Goal: Information Seeking & Learning: Learn about a topic

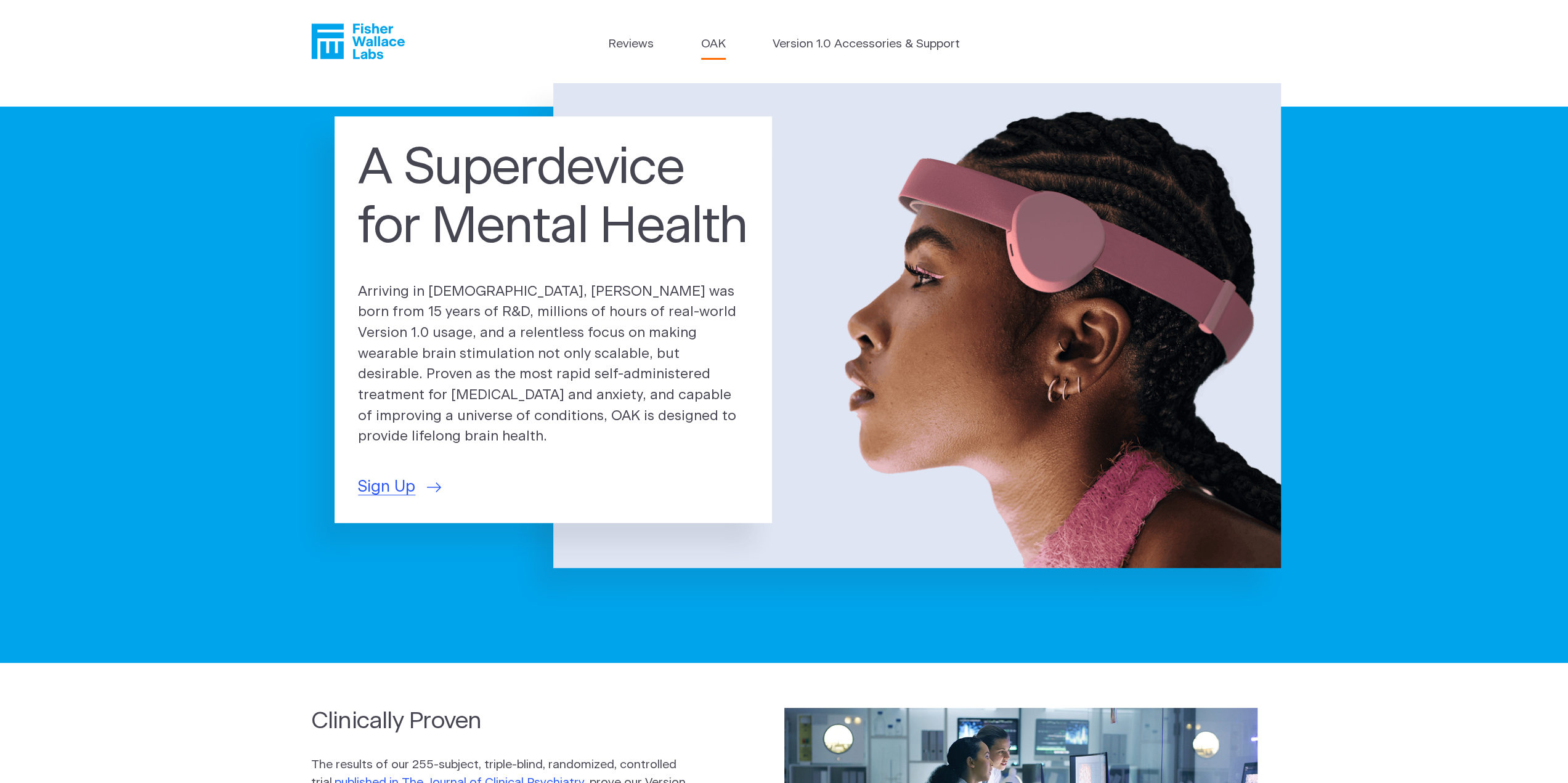
click at [714, 46] on link "OAK" at bounding box center [713, 45] width 24 height 18
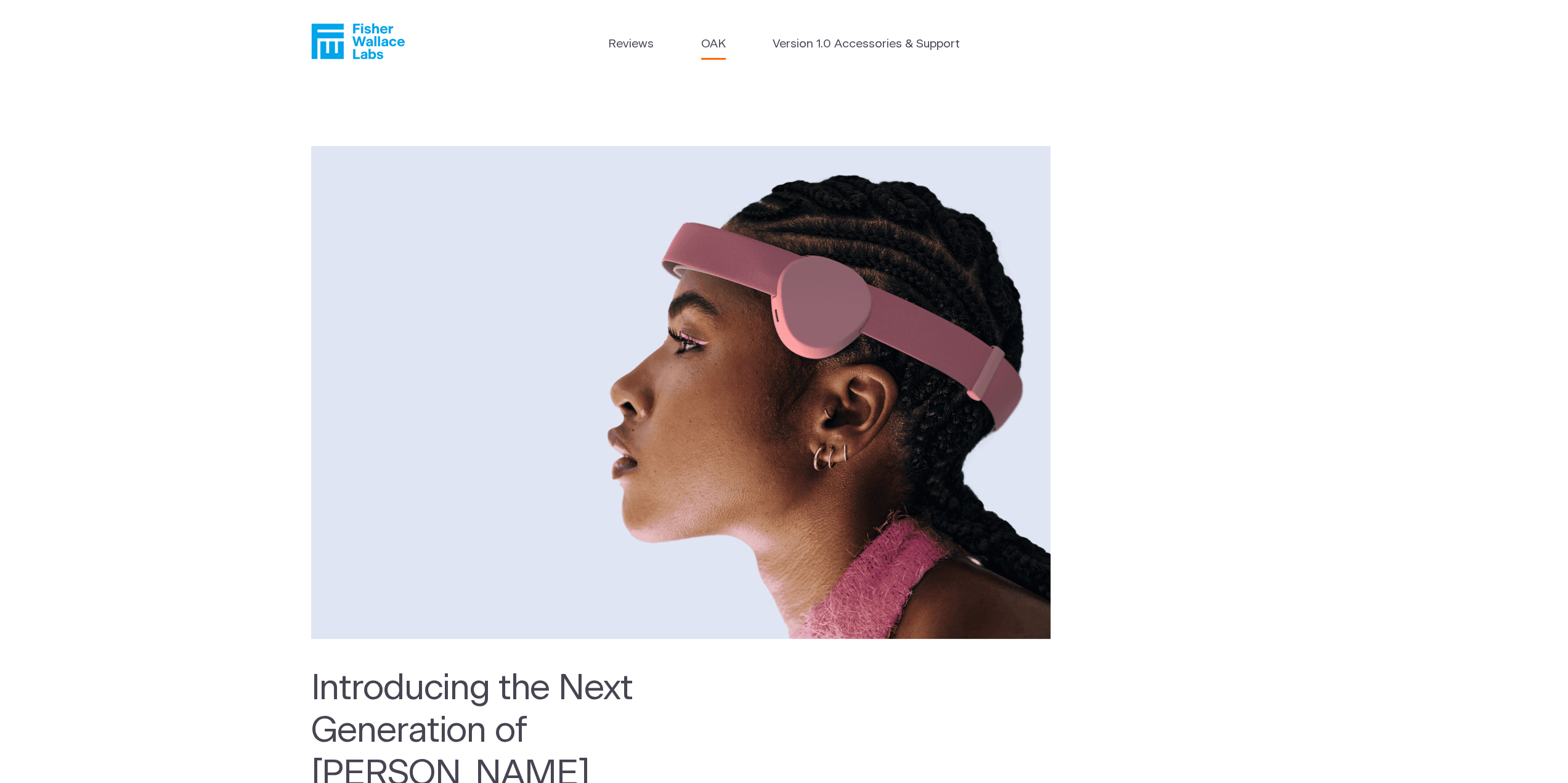
click at [617, 29] on header "Reviews OAK Version 1.0 Accessories & Support" at bounding box center [784, 42] width 1568 height 83
click at [618, 40] on link "Reviews" at bounding box center [631, 45] width 46 height 18
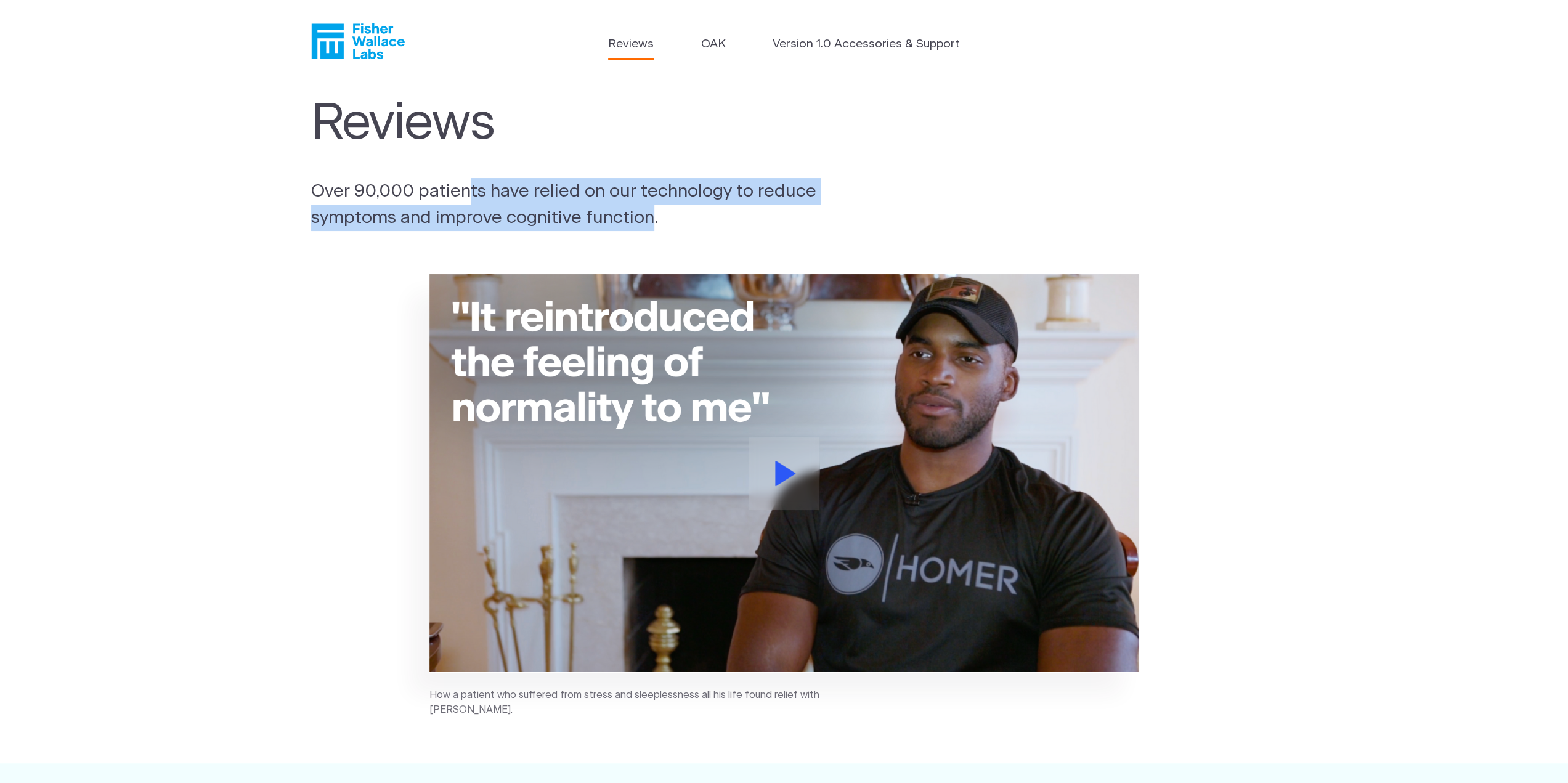
drag, startPoint x: 471, startPoint y: 193, endPoint x: 654, endPoint y: 218, distance: 184.7
click at [654, 218] on p "Over 90,000 patients have relied on our technology to reduce symptoms and impro…" at bounding box center [580, 204] width 539 height 53
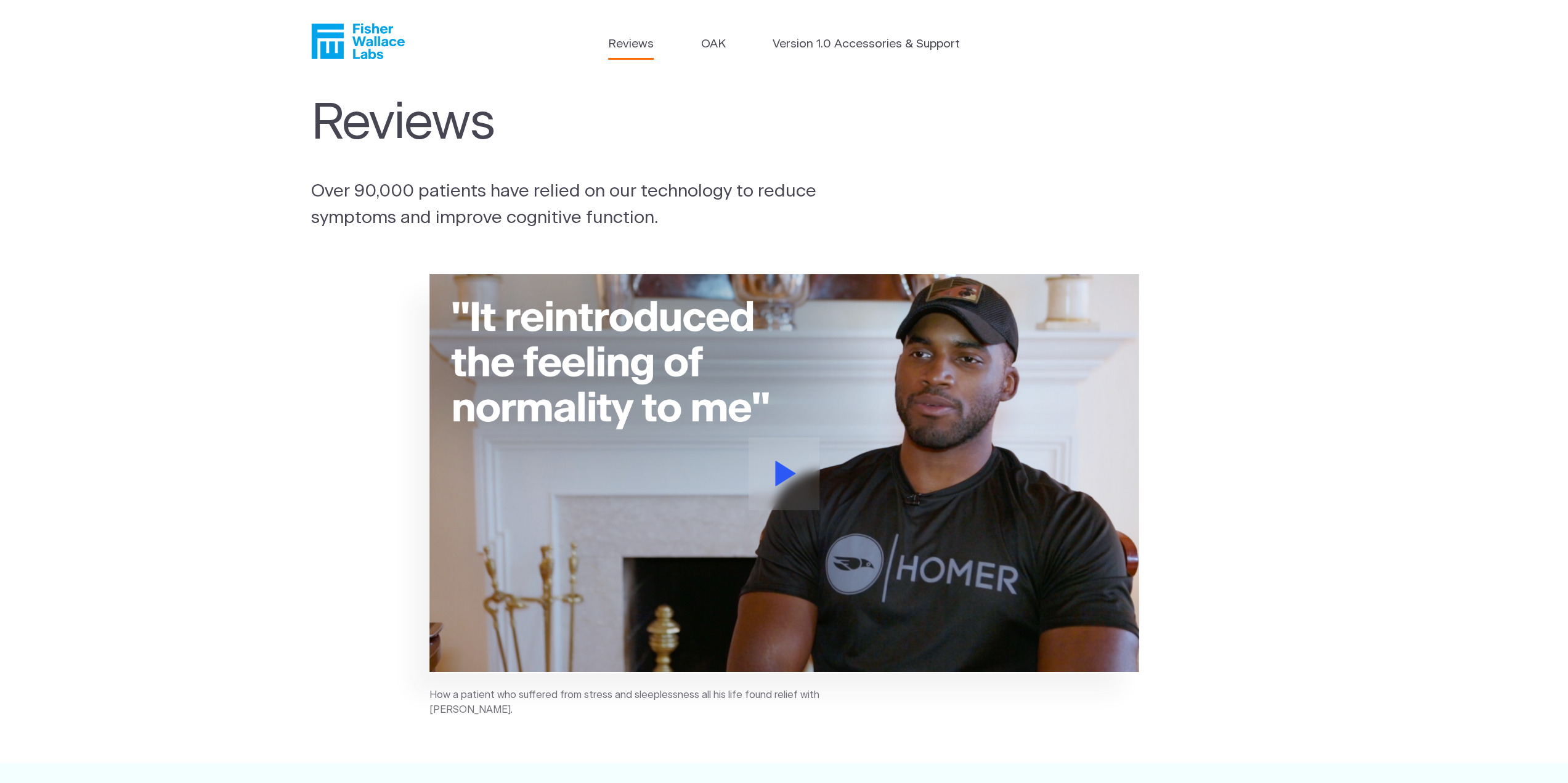
click at [661, 219] on p "Over 90,000 patients have relied on our technology to reduce symptoms and impro…" at bounding box center [580, 204] width 539 height 53
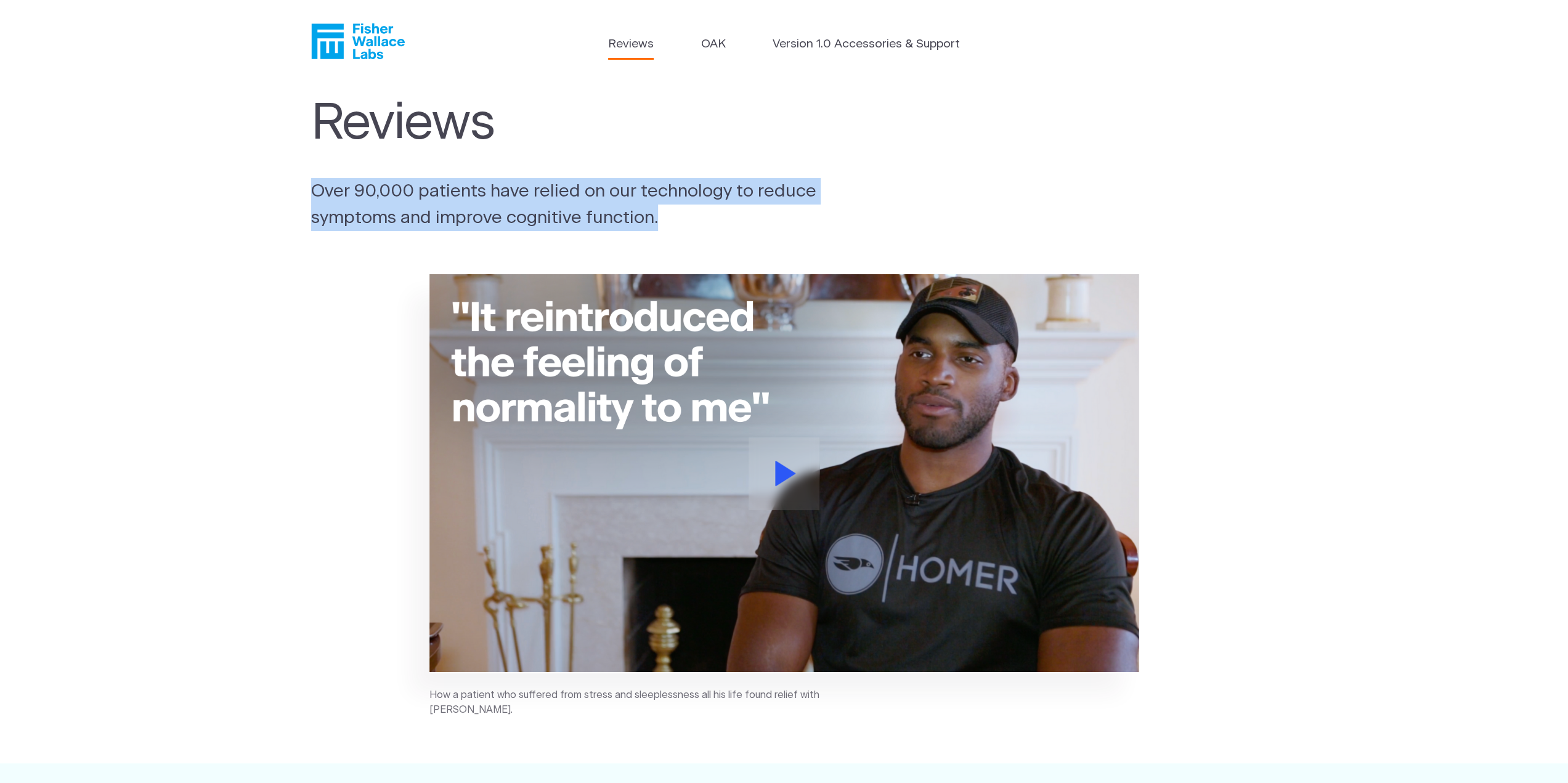
drag, startPoint x: 661, startPoint y: 219, endPoint x: 158, endPoint y: 182, distance: 504.4
click at [158, 182] on section "Reviews Over 90,000 patients have relied on our technology to reduce symptoms a…" at bounding box center [784, 163] width 1568 height 160
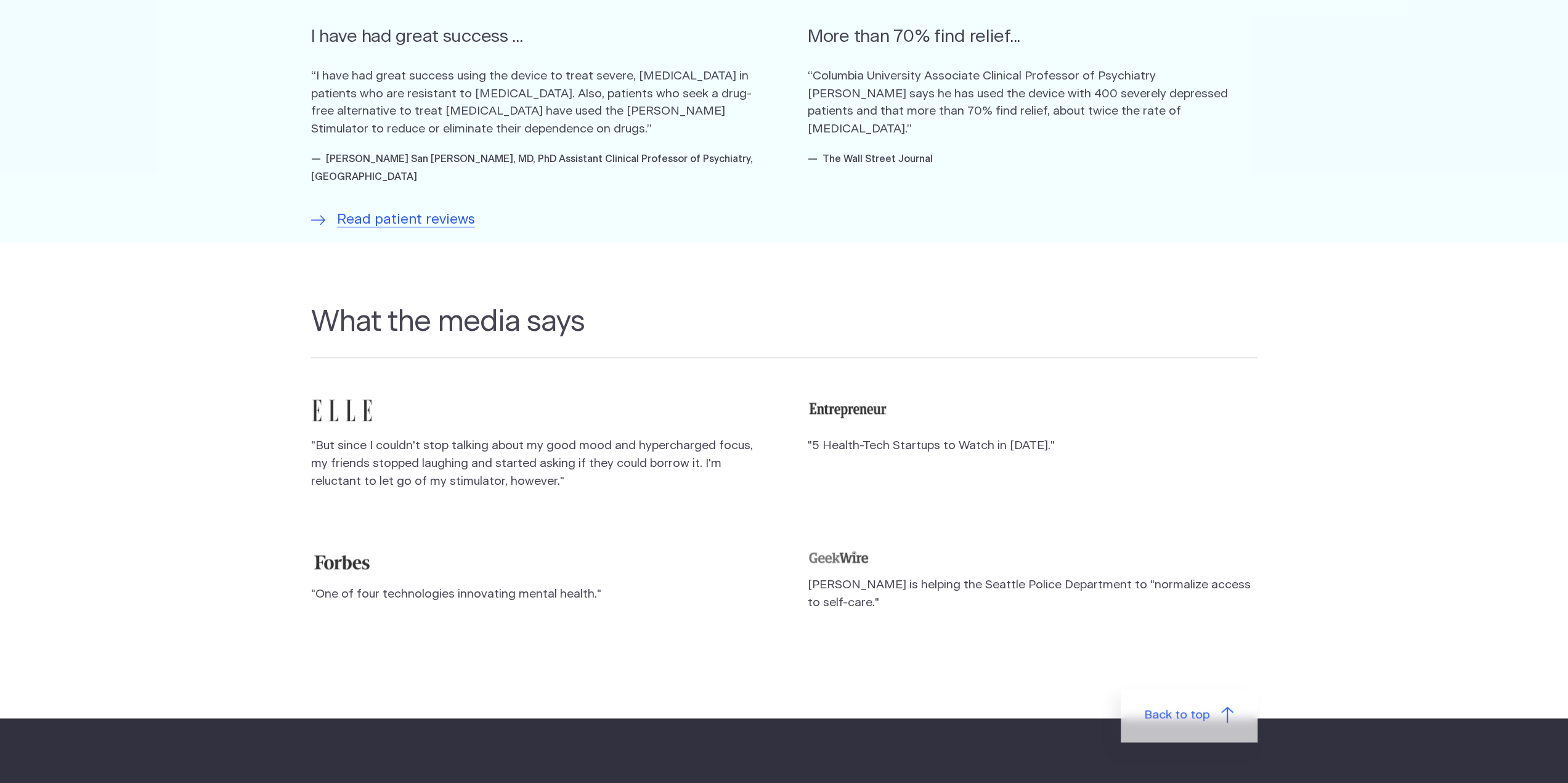
scroll to position [924, 0]
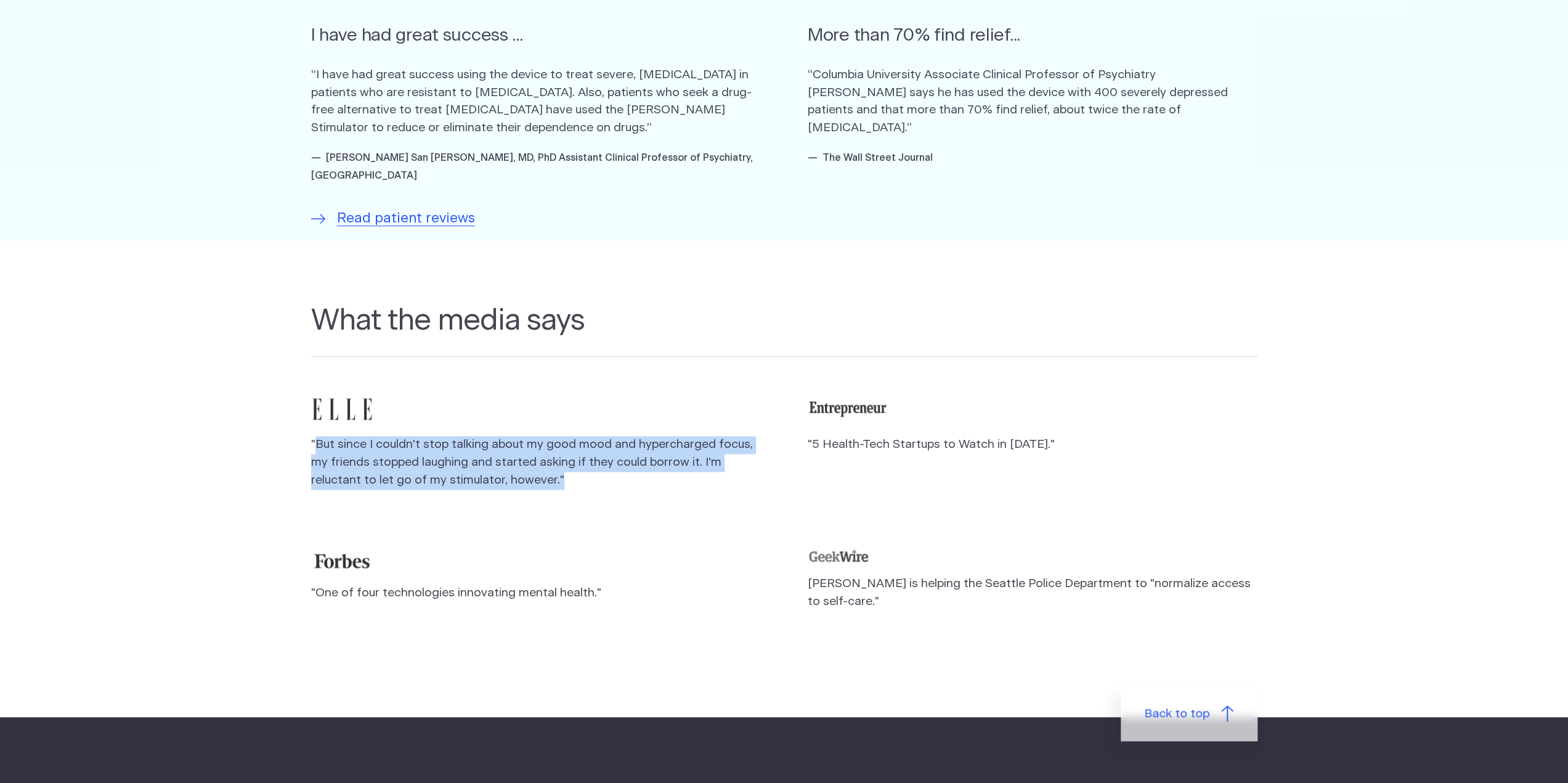
drag, startPoint x: 313, startPoint y: 431, endPoint x: 668, endPoint y: 463, distance: 356.4
click at [668, 463] on p ""But since I couldn't stop talking about my good mood and hypercharged focus, m…" at bounding box center [536, 462] width 449 height 53
drag, startPoint x: 668, startPoint y: 463, endPoint x: 281, endPoint y: 431, distance: 388.3
click at [281, 431] on section "What the media says "But since I couldn't stop talking about my good mood and h…" at bounding box center [784, 479] width 1568 height 476
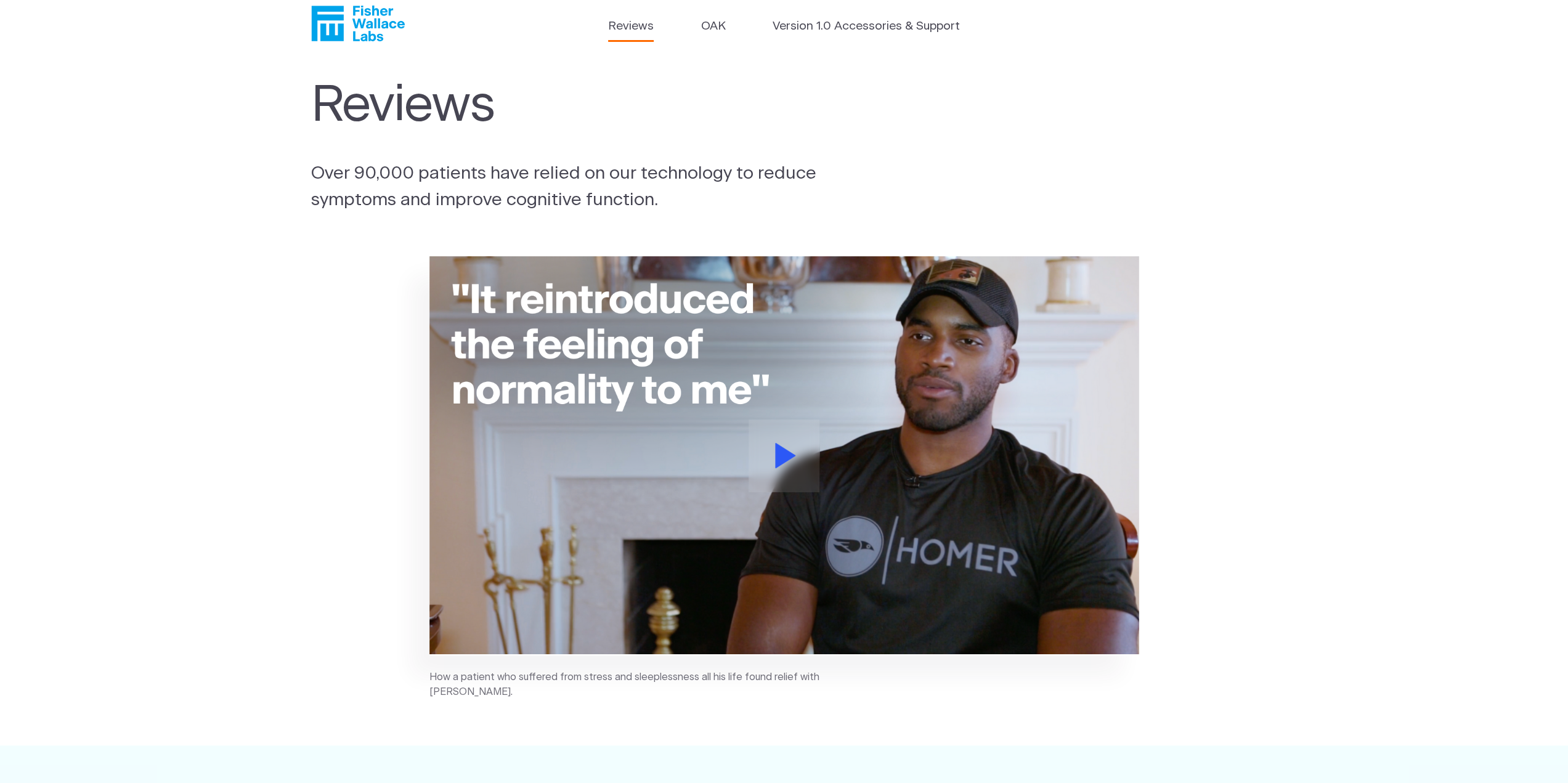
scroll to position [0, 0]
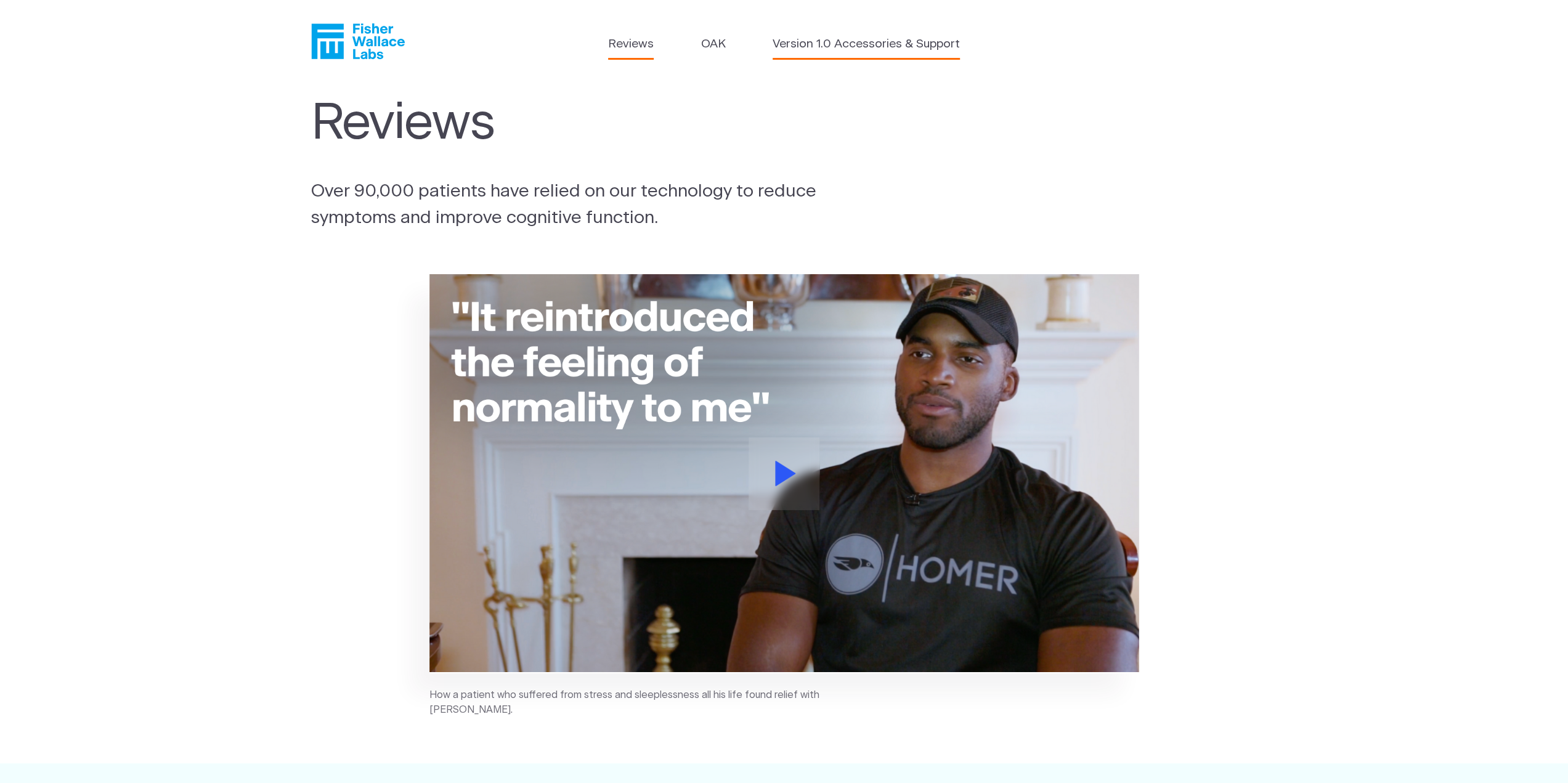
click at [839, 45] on link "Version 1.0 Accessories & Support" at bounding box center [866, 45] width 187 height 18
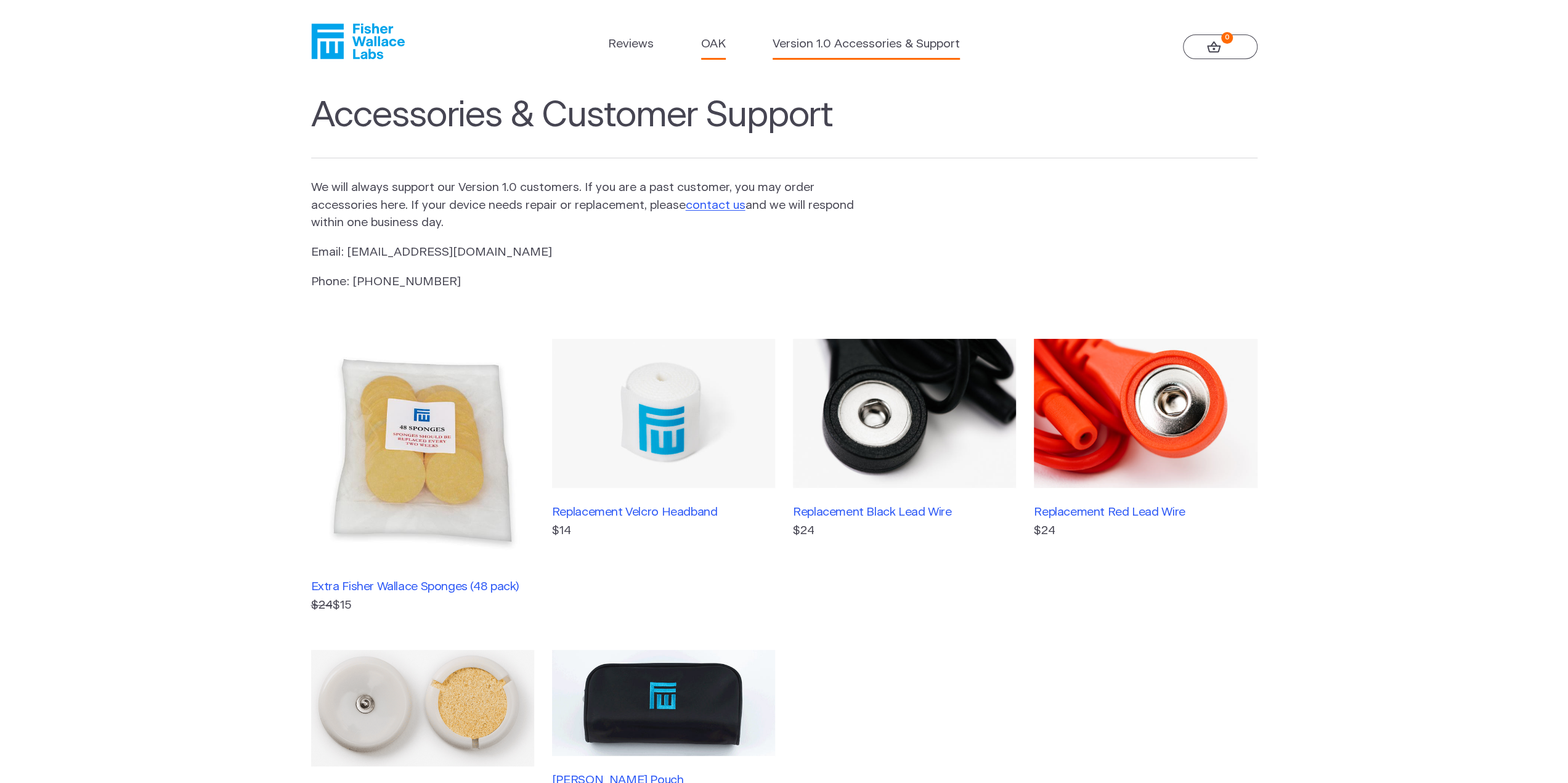
click at [711, 47] on link "OAK" at bounding box center [713, 45] width 24 height 18
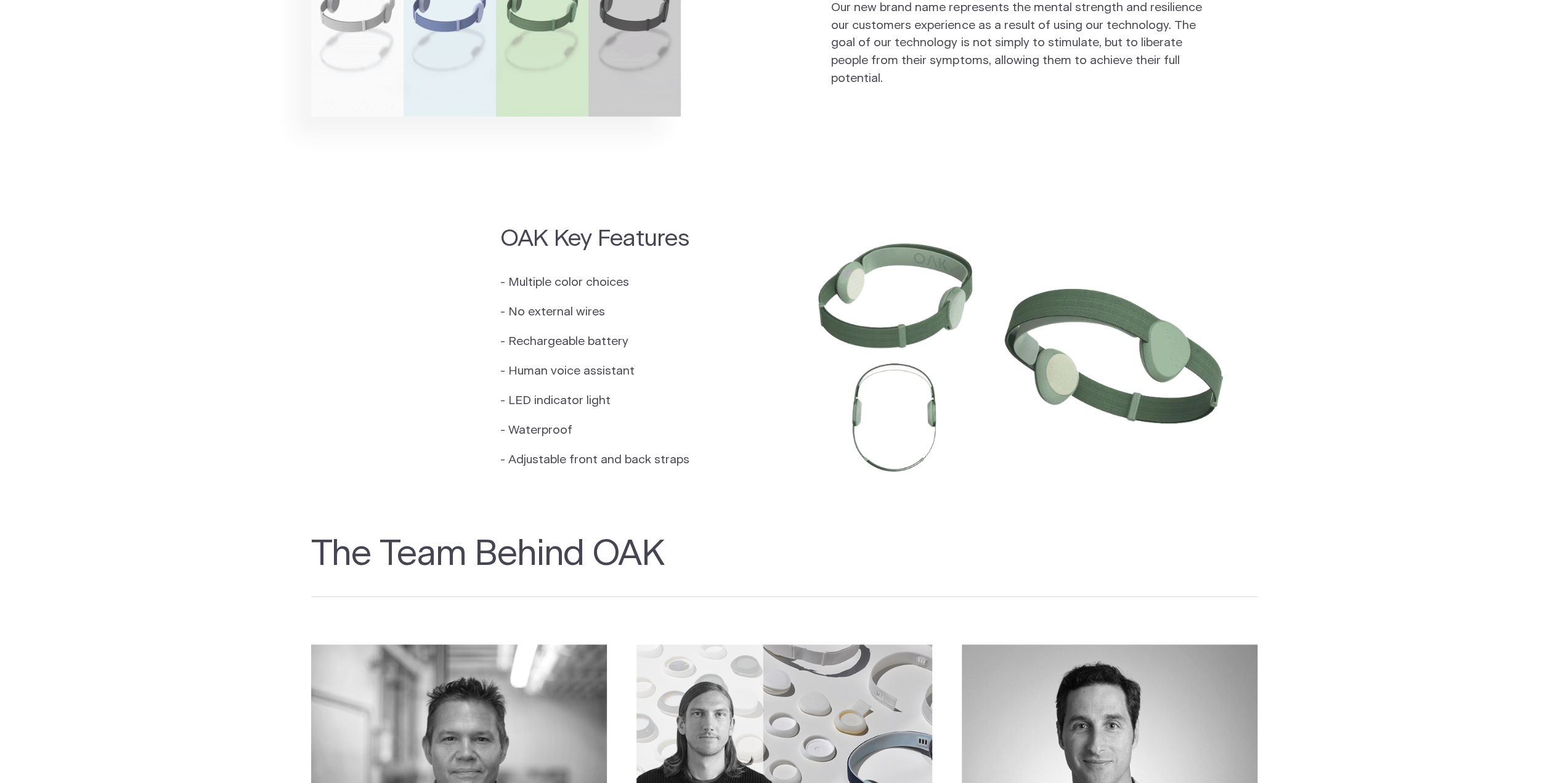
scroll to position [1170, 0]
